Goal: Task Accomplishment & Management: Manage account settings

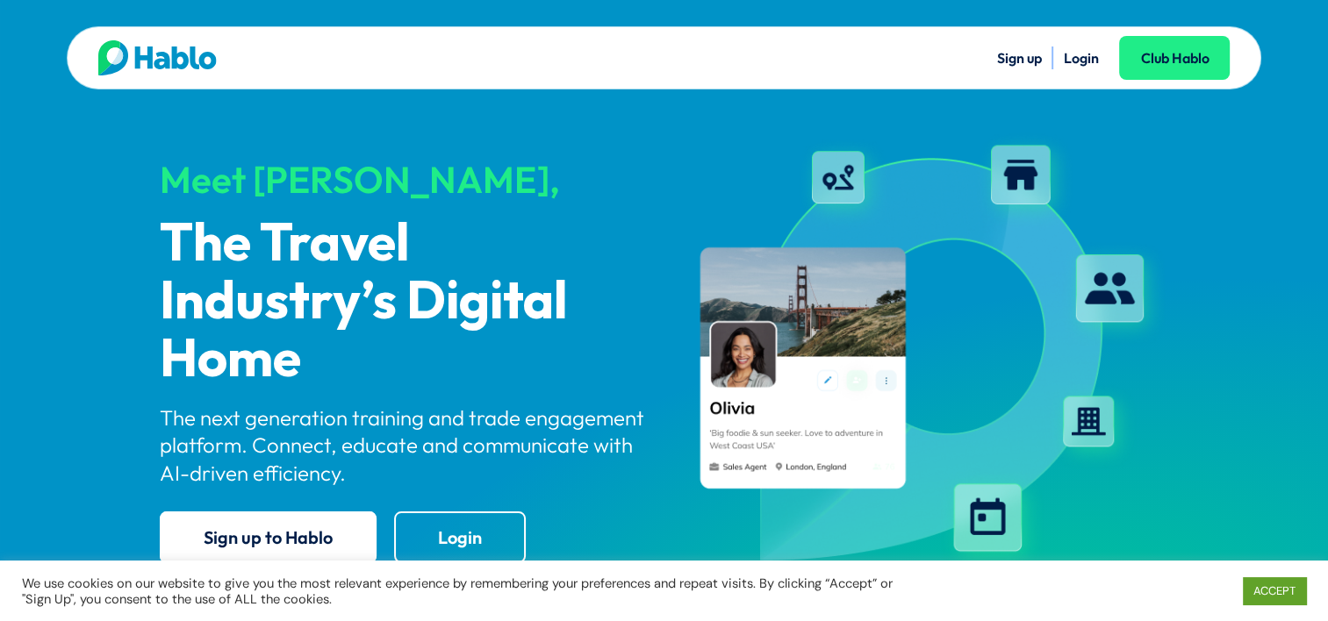
click at [1074, 63] on link "Login" at bounding box center [1080, 58] width 35 height 18
drag, startPoint x: 1249, startPoint y: 594, endPoint x: 1196, endPoint y: 522, distance: 89.2
click at [1250, 593] on link "ACCEPT" at bounding box center [1274, 591] width 63 height 27
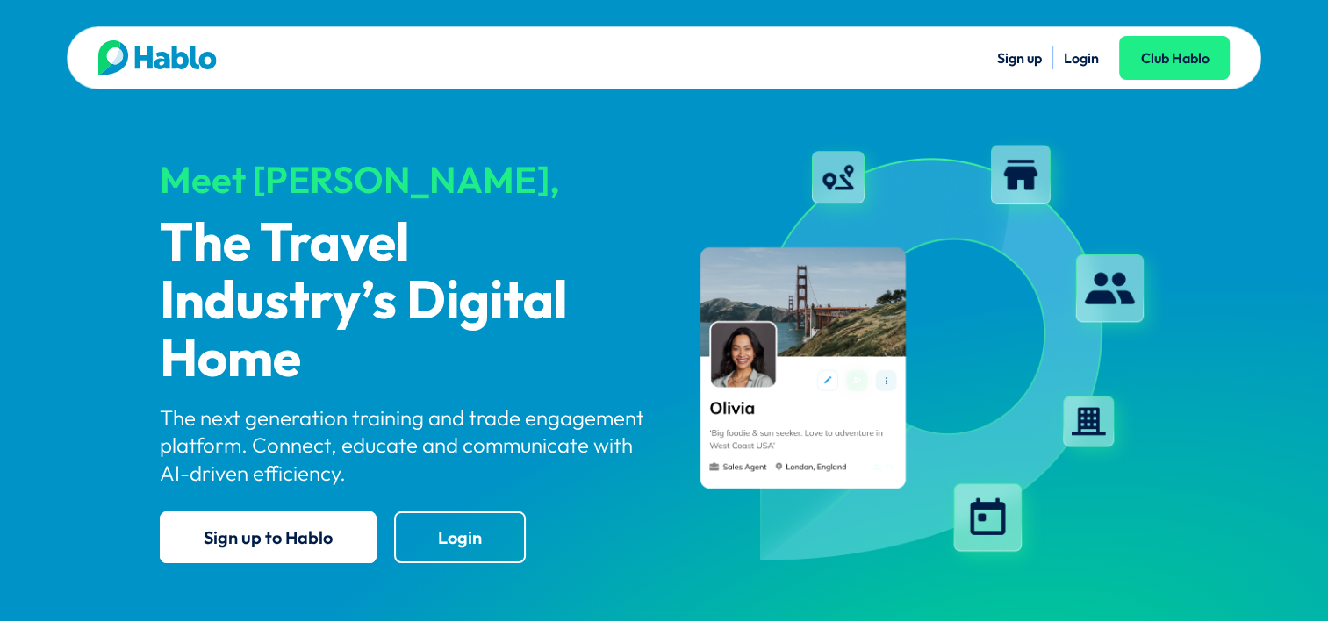
click at [1081, 61] on link "Login" at bounding box center [1080, 58] width 35 height 18
